Goal: Check status: Check status

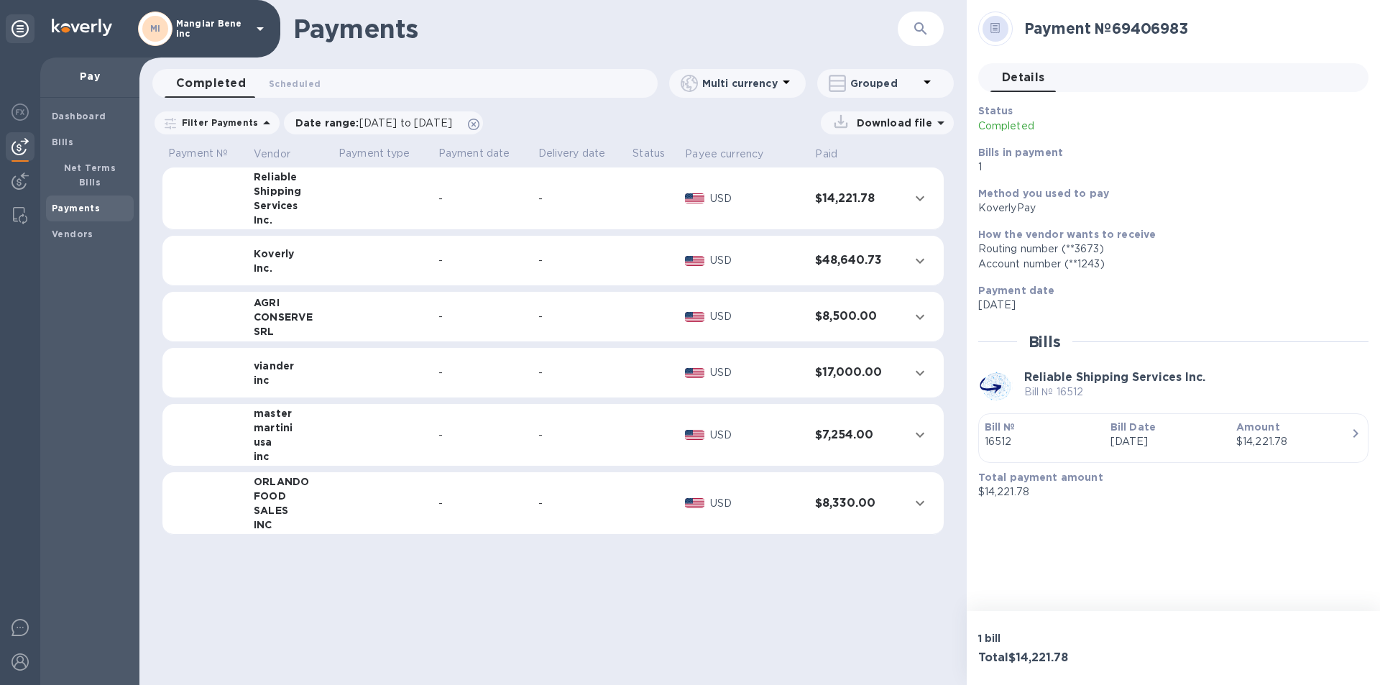
click at [254, 27] on icon at bounding box center [260, 28] width 17 height 17
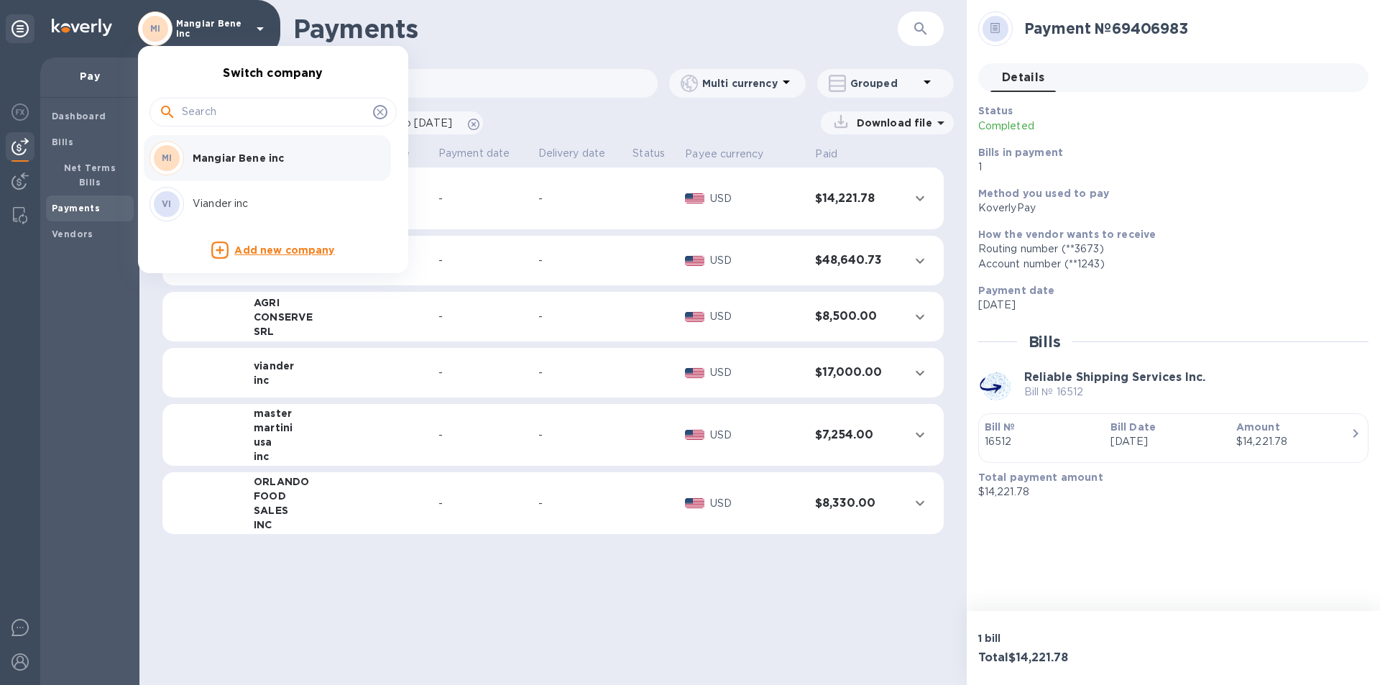
click at [232, 206] on p "Viander inc" at bounding box center [283, 203] width 181 height 15
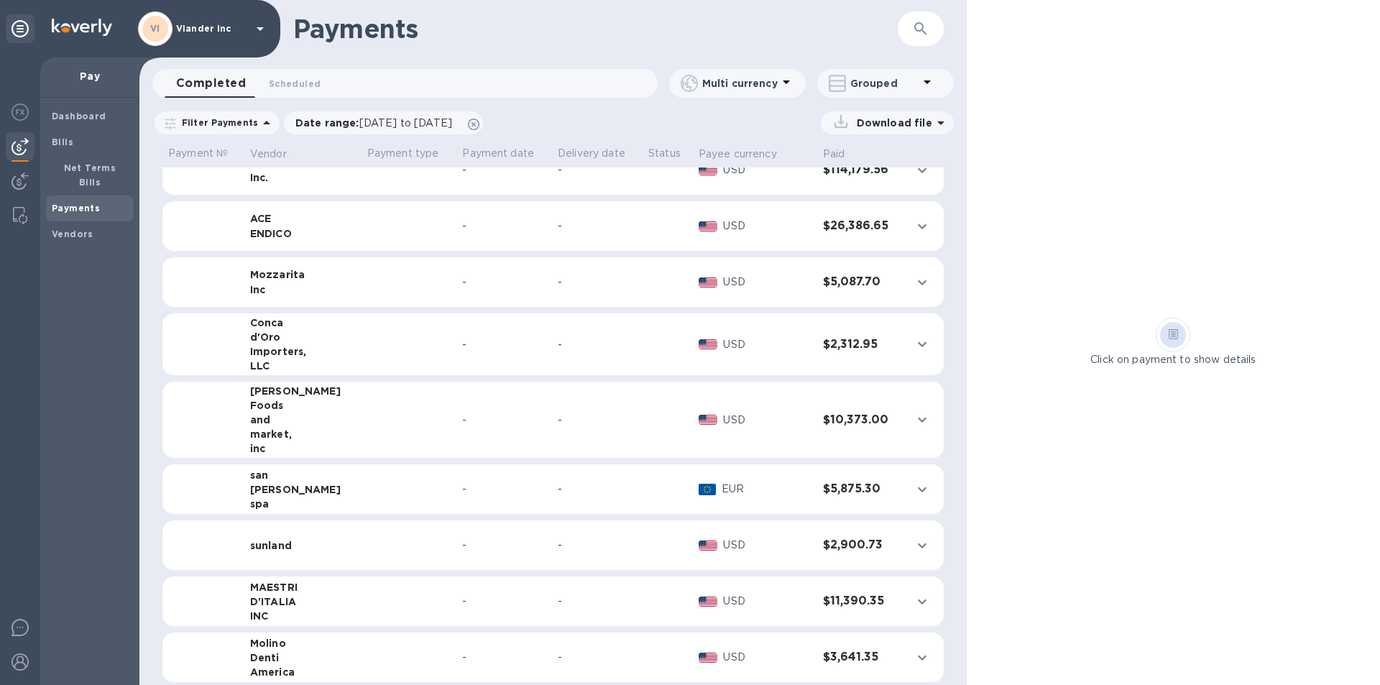
scroll to position [33, 0]
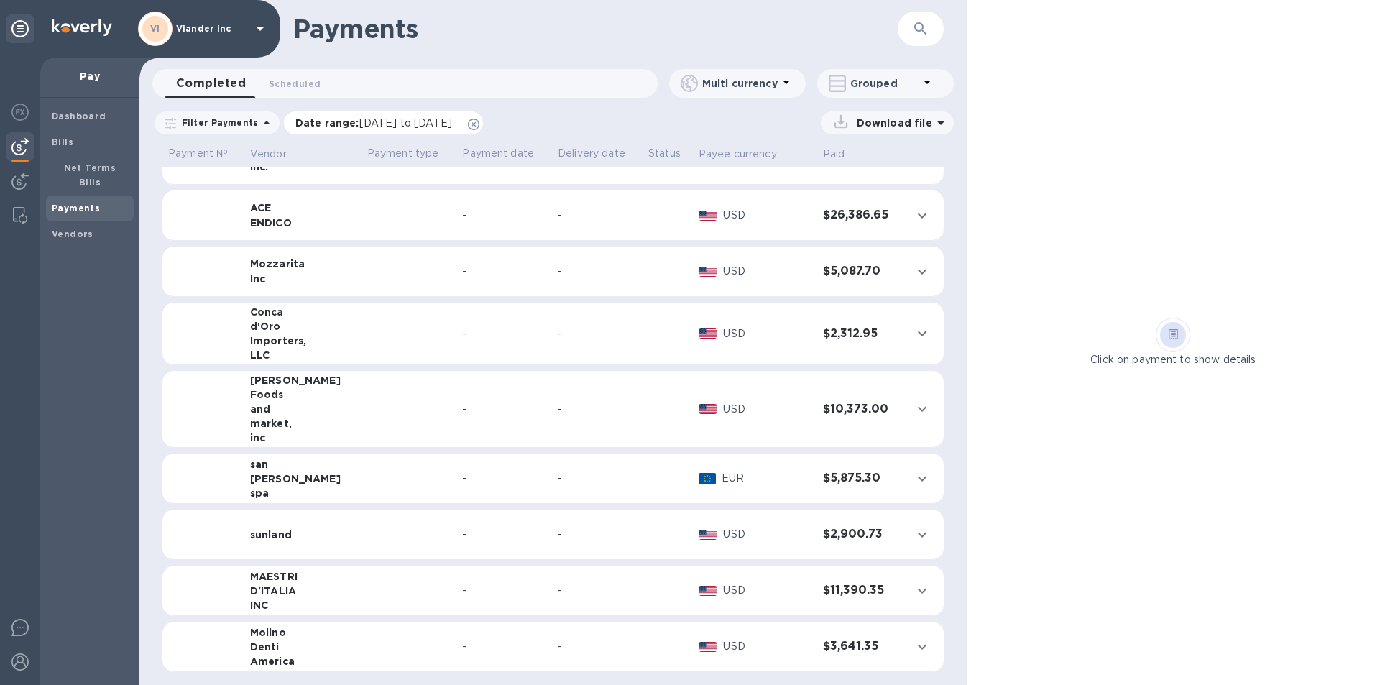
click at [371, 122] on span "[DATE] to [DATE]" at bounding box center [405, 122] width 93 height 11
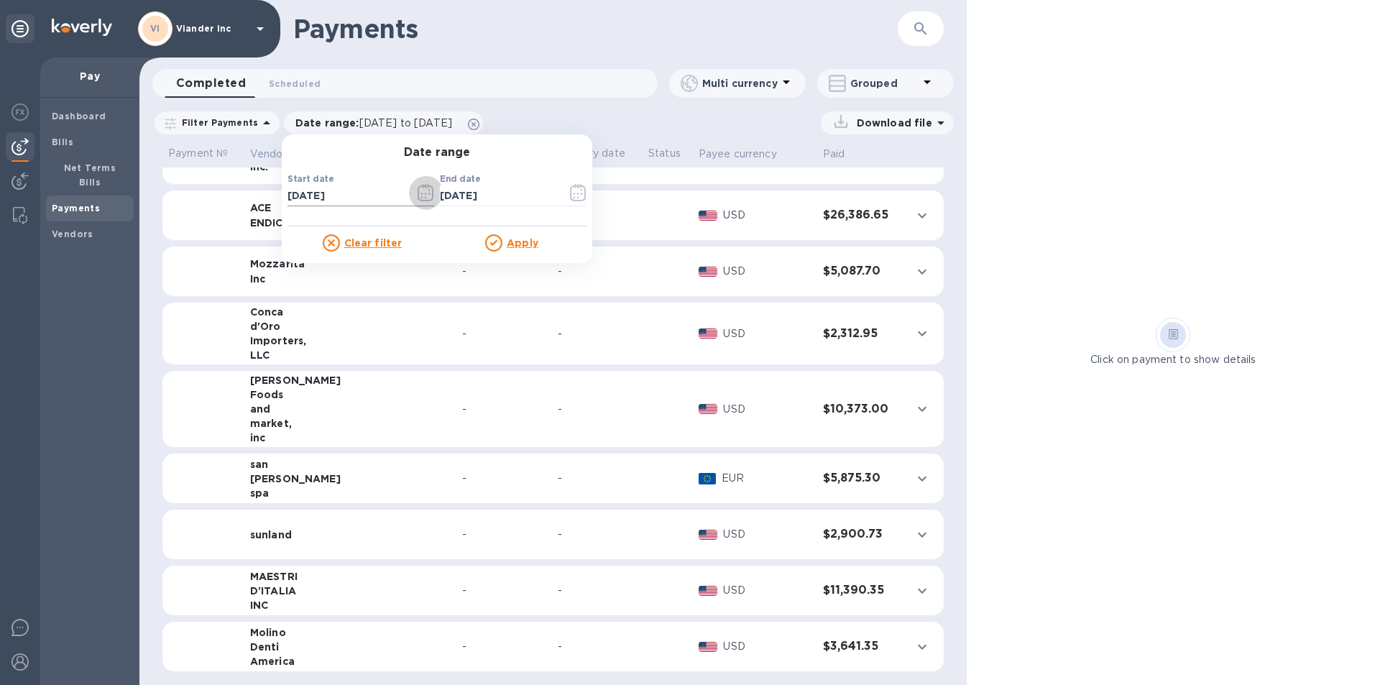
click at [420, 195] on icon "button" at bounding box center [421, 194] width 2 height 2
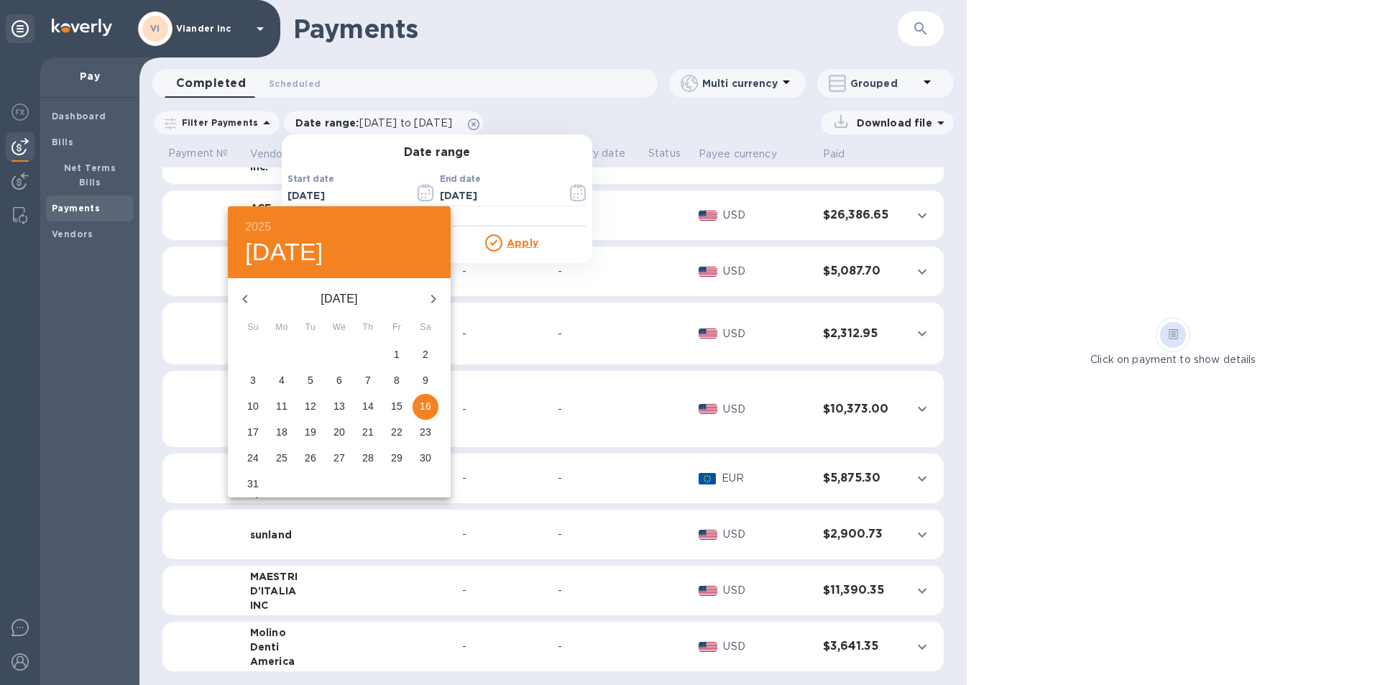
click at [246, 296] on icon "button" at bounding box center [244, 299] width 5 height 9
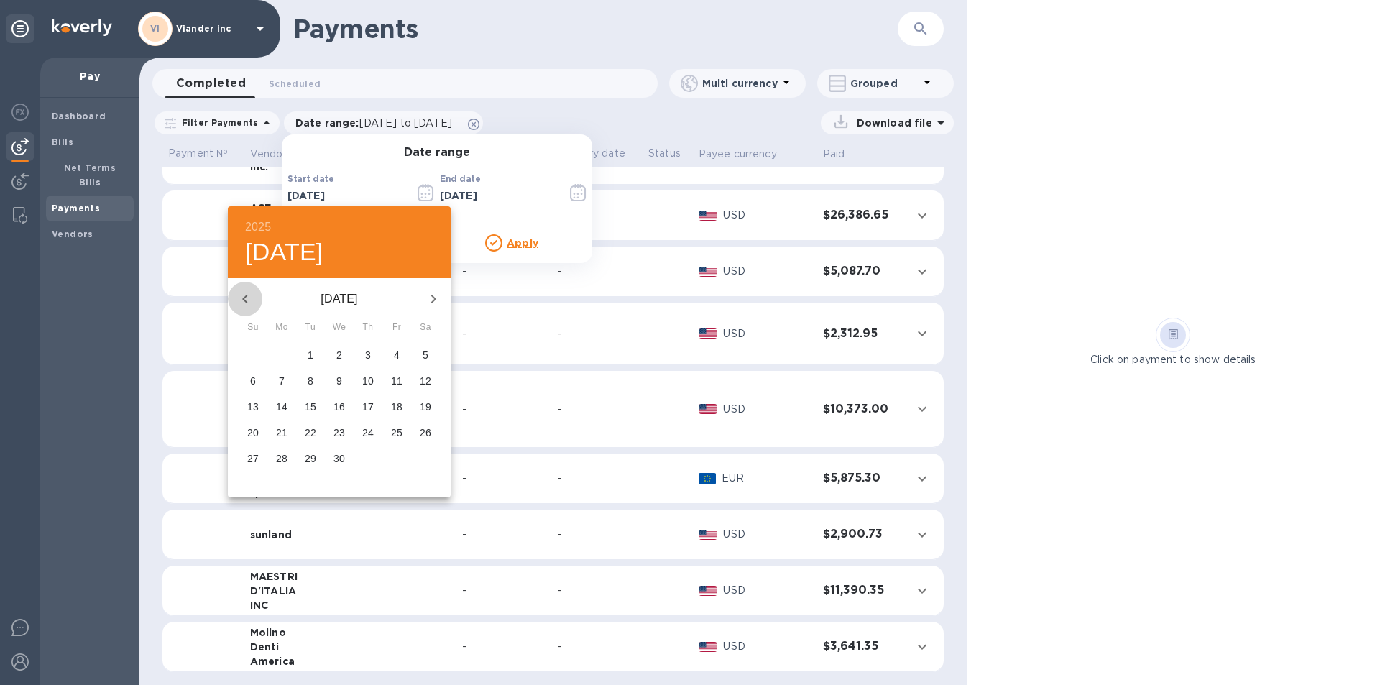
click at [246, 296] on icon "button" at bounding box center [244, 299] width 5 height 9
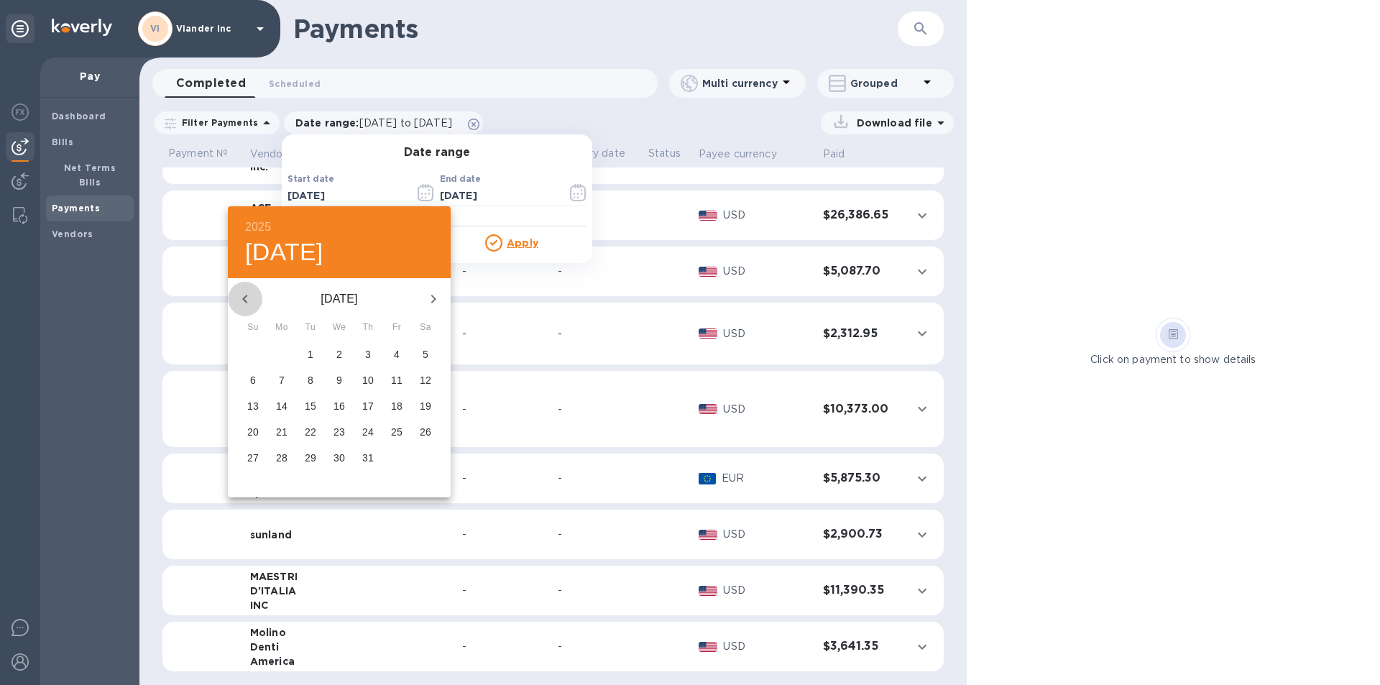
click at [246, 296] on icon "button" at bounding box center [244, 299] width 5 height 9
click at [287, 351] on span "1" at bounding box center [282, 354] width 26 height 14
type input "[DATE]"
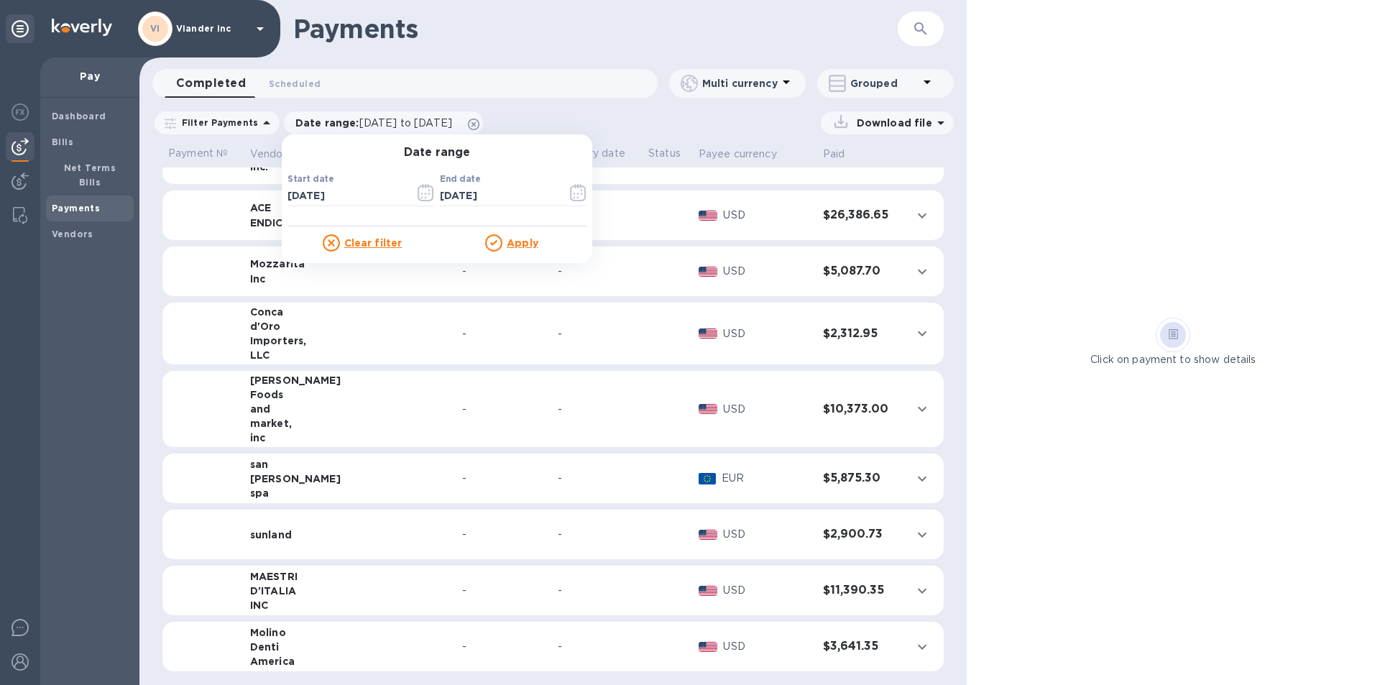
click at [515, 241] on u "Apply" at bounding box center [523, 242] width 32 height 11
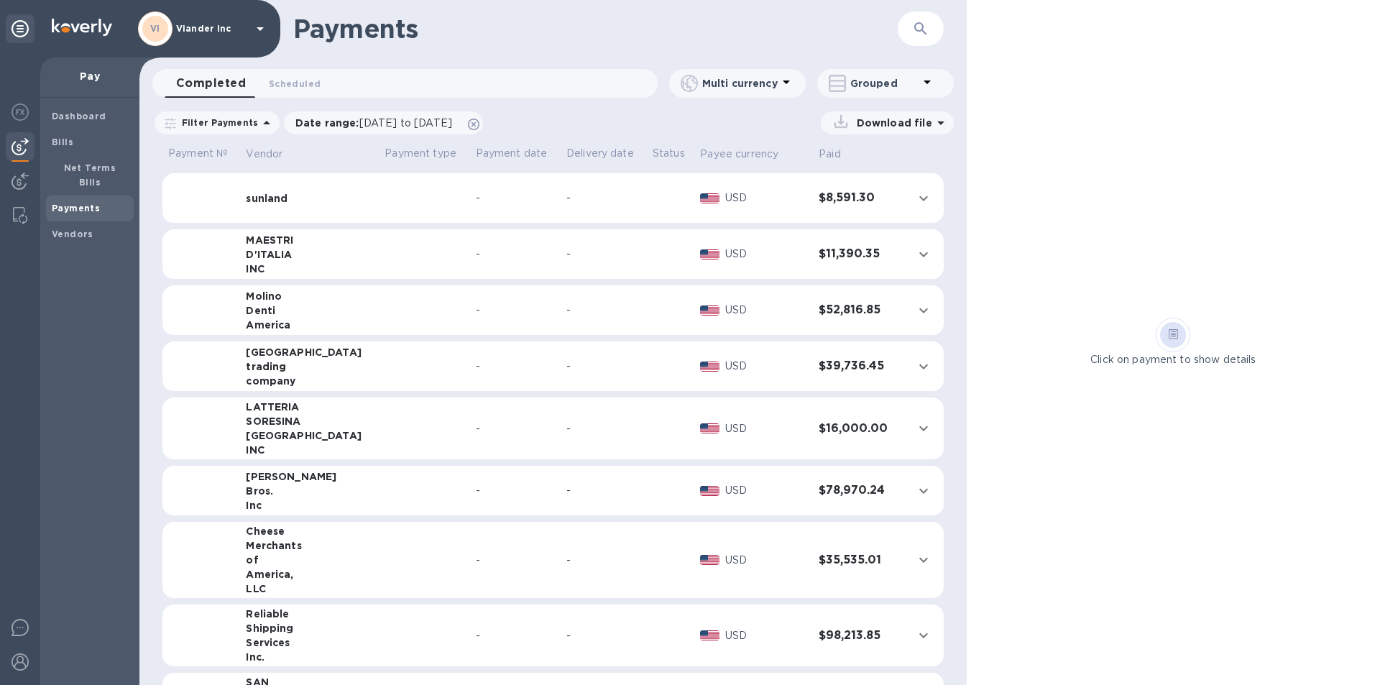
scroll to position [431, 0]
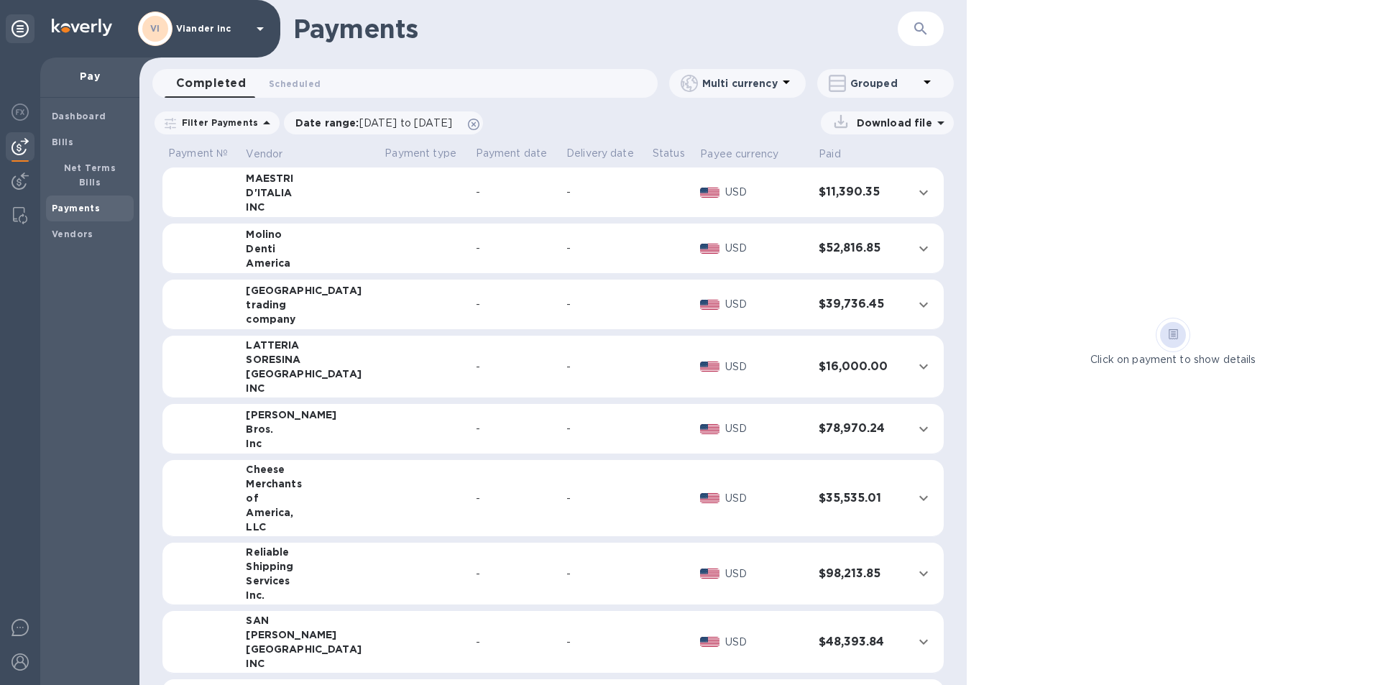
click at [312, 565] on div "Shipping" at bounding box center [309, 566] width 127 height 14
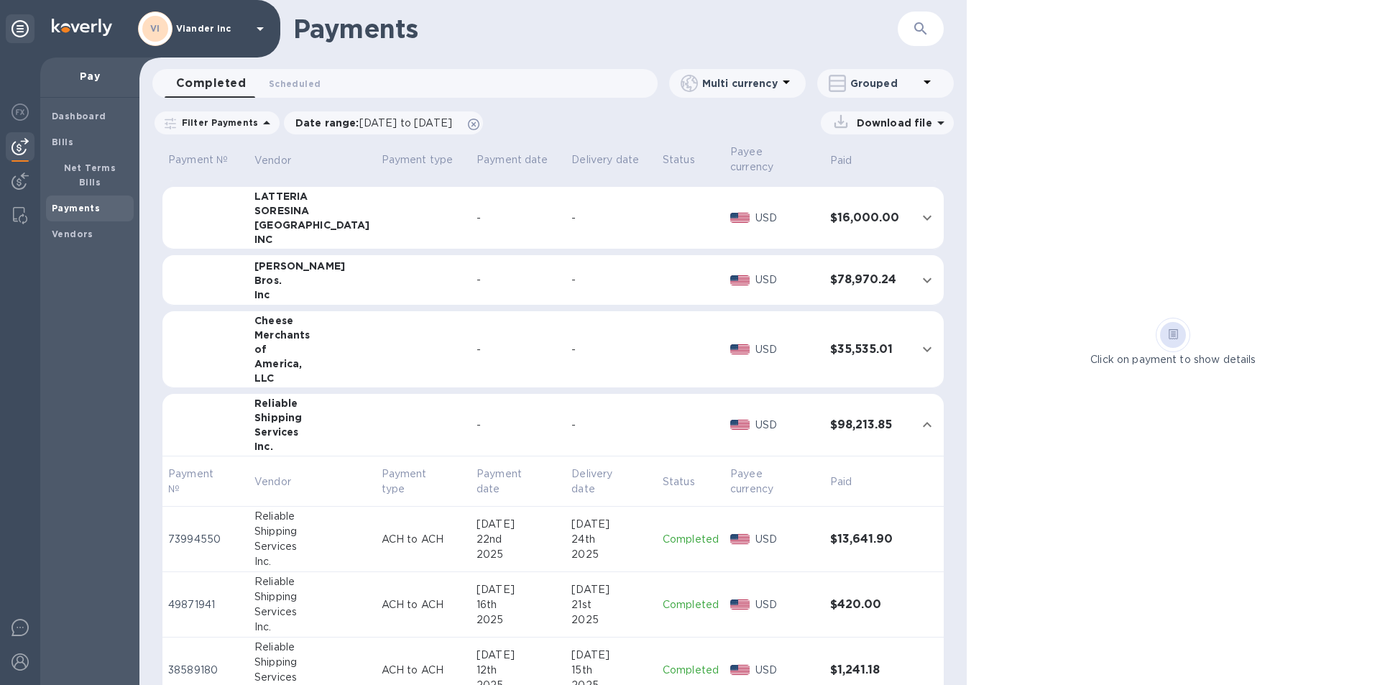
scroll to position [660, 0]
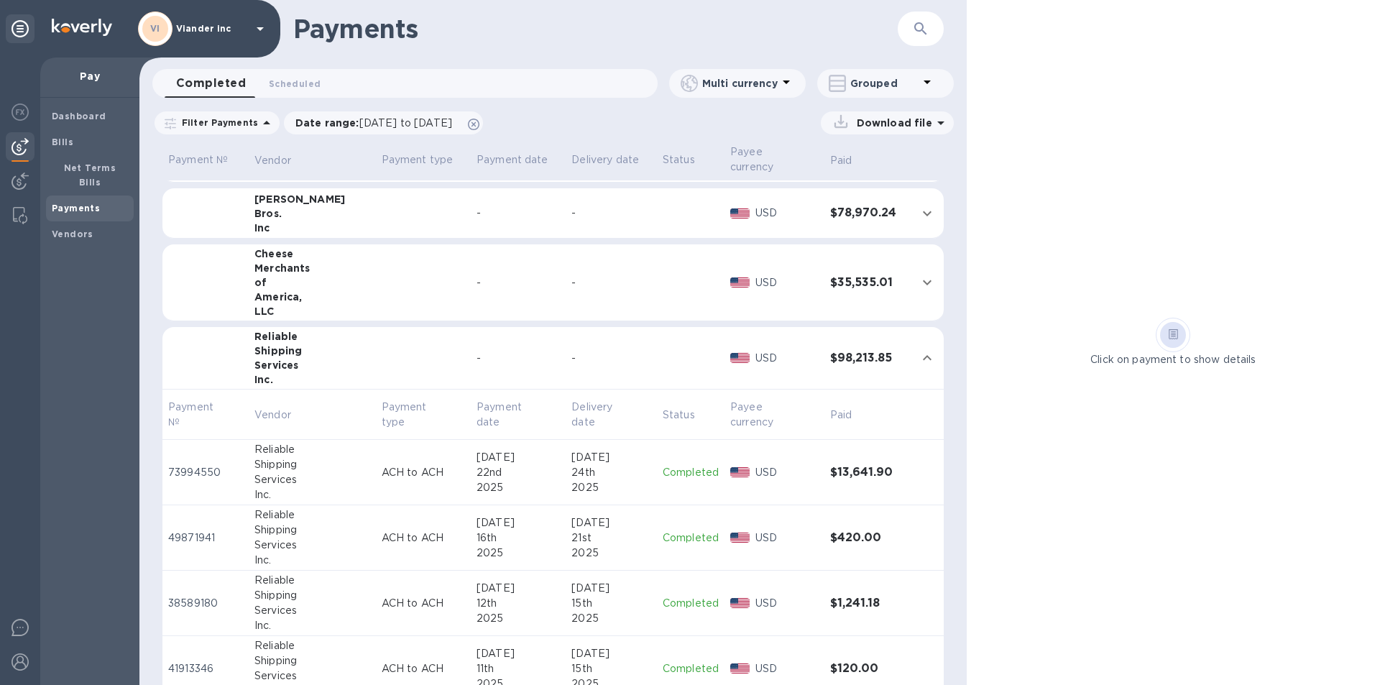
click at [696, 471] on p "Completed" at bounding box center [691, 472] width 56 height 15
